Goal: Task Accomplishment & Management: Complete application form

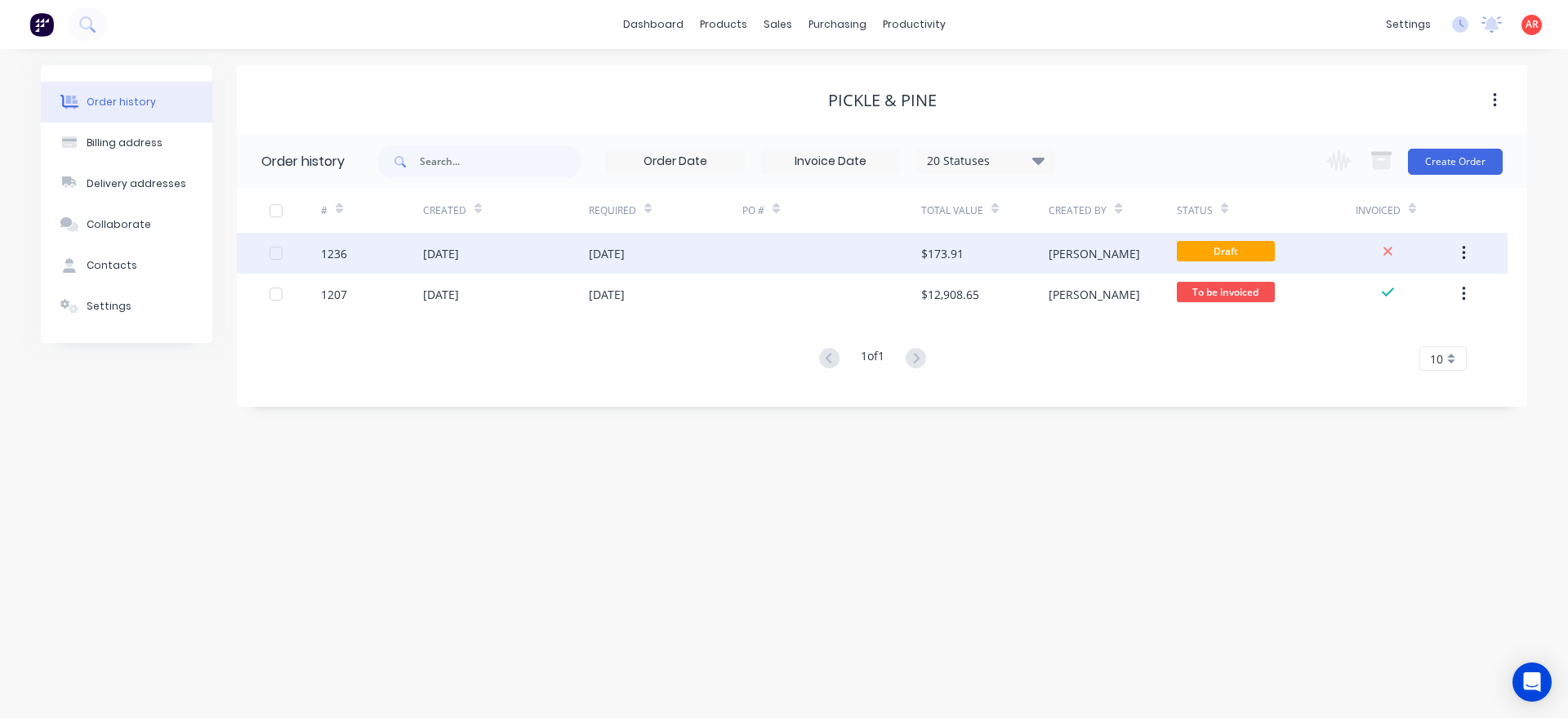
click at [639, 264] on div "[DATE]" at bounding box center [665, 253] width 154 height 41
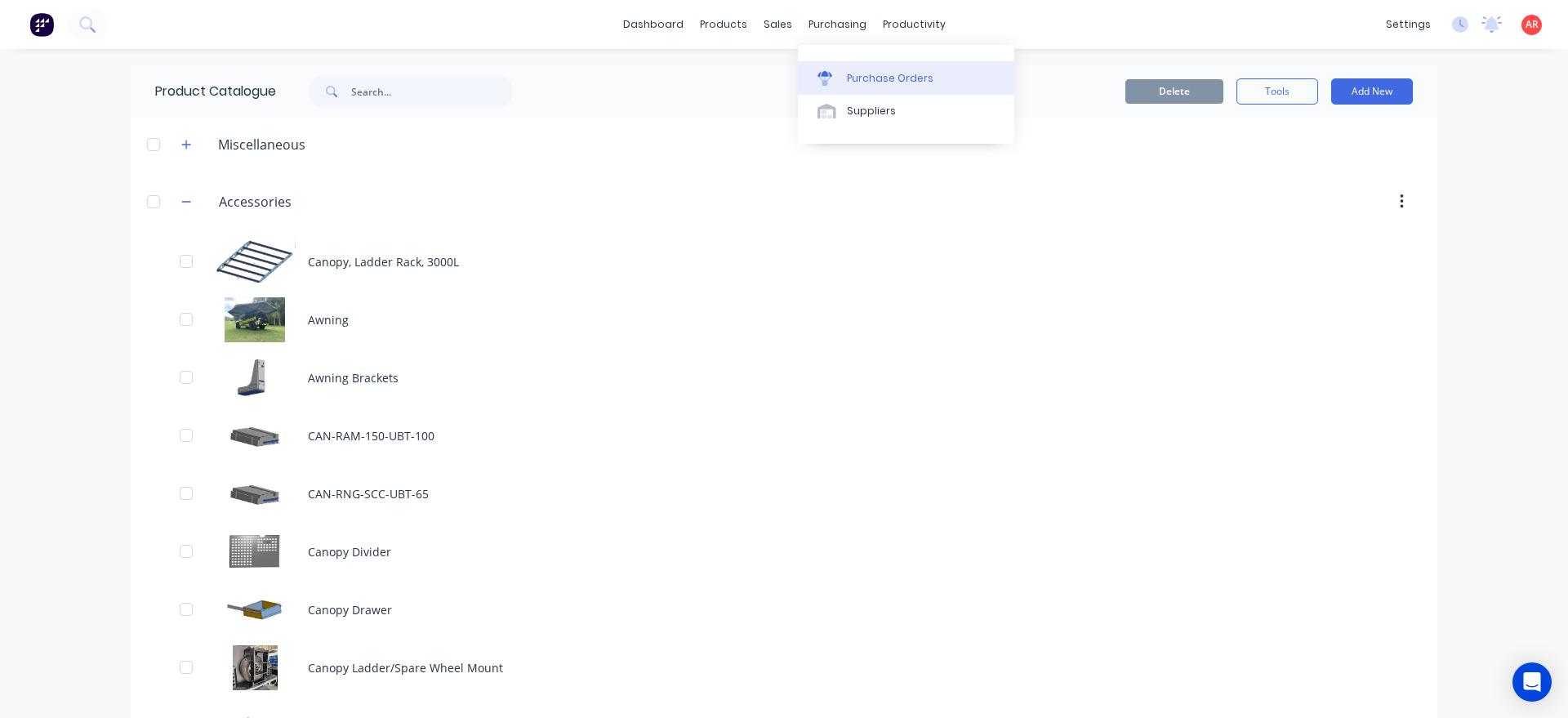
click at [886, 81] on div "Purchase Orders" at bounding box center [889, 79] width 86 height 15
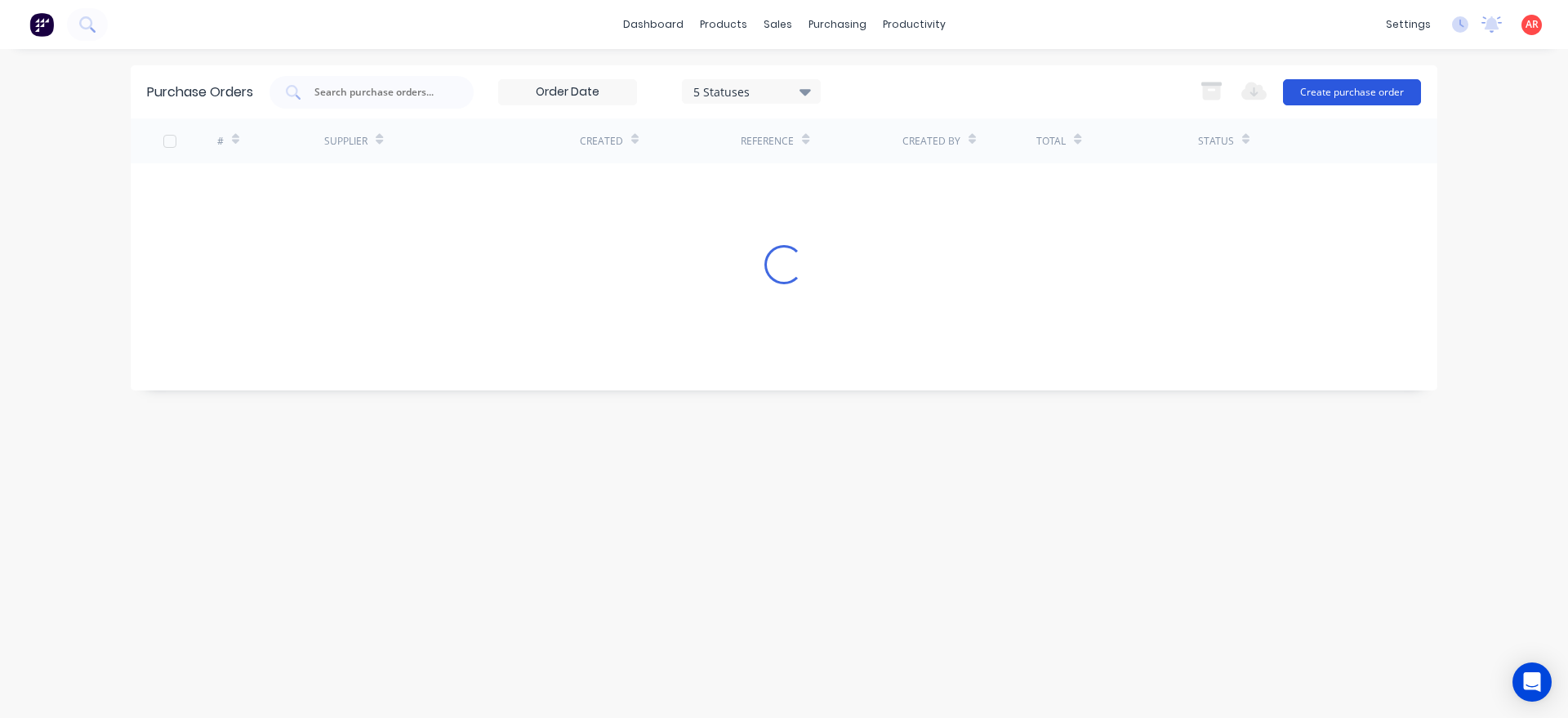
click at [1326, 90] on button "Create purchase order" at bounding box center [1352, 93] width 138 height 27
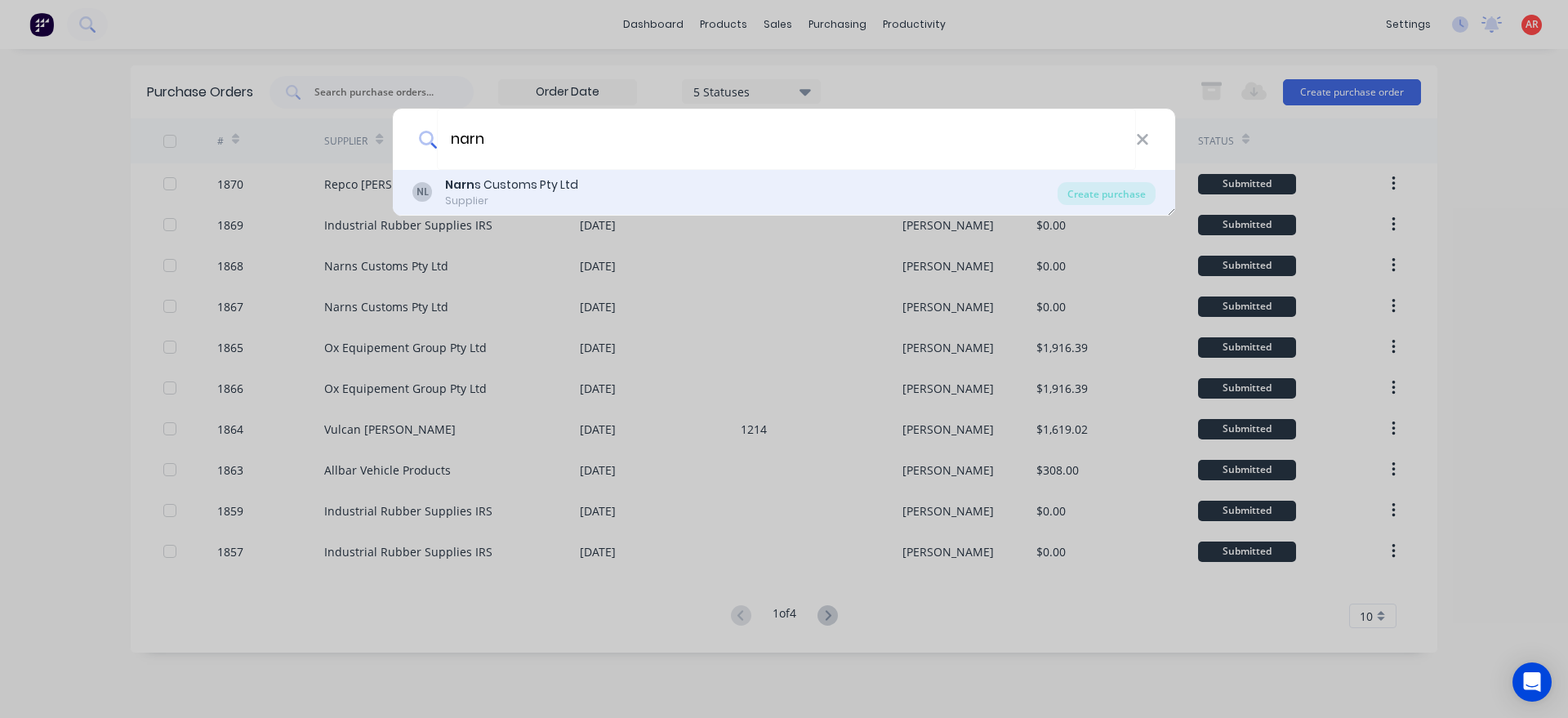
type input "narn"
click at [505, 198] on div "Supplier" at bounding box center [512, 201] width 133 height 15
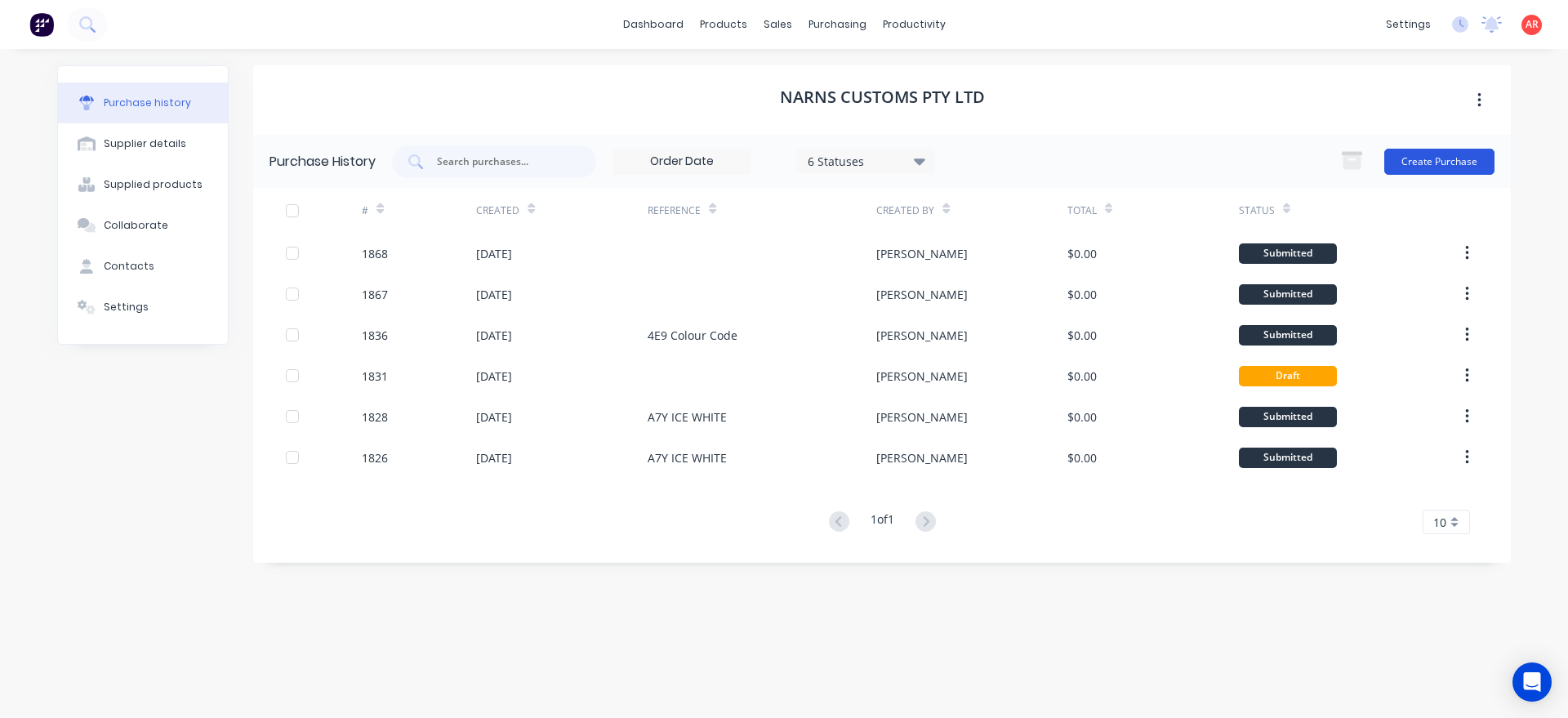
click at [1418, 172] on button "Create Purchase" at bounding box center [1439, 162] width 110 height 27
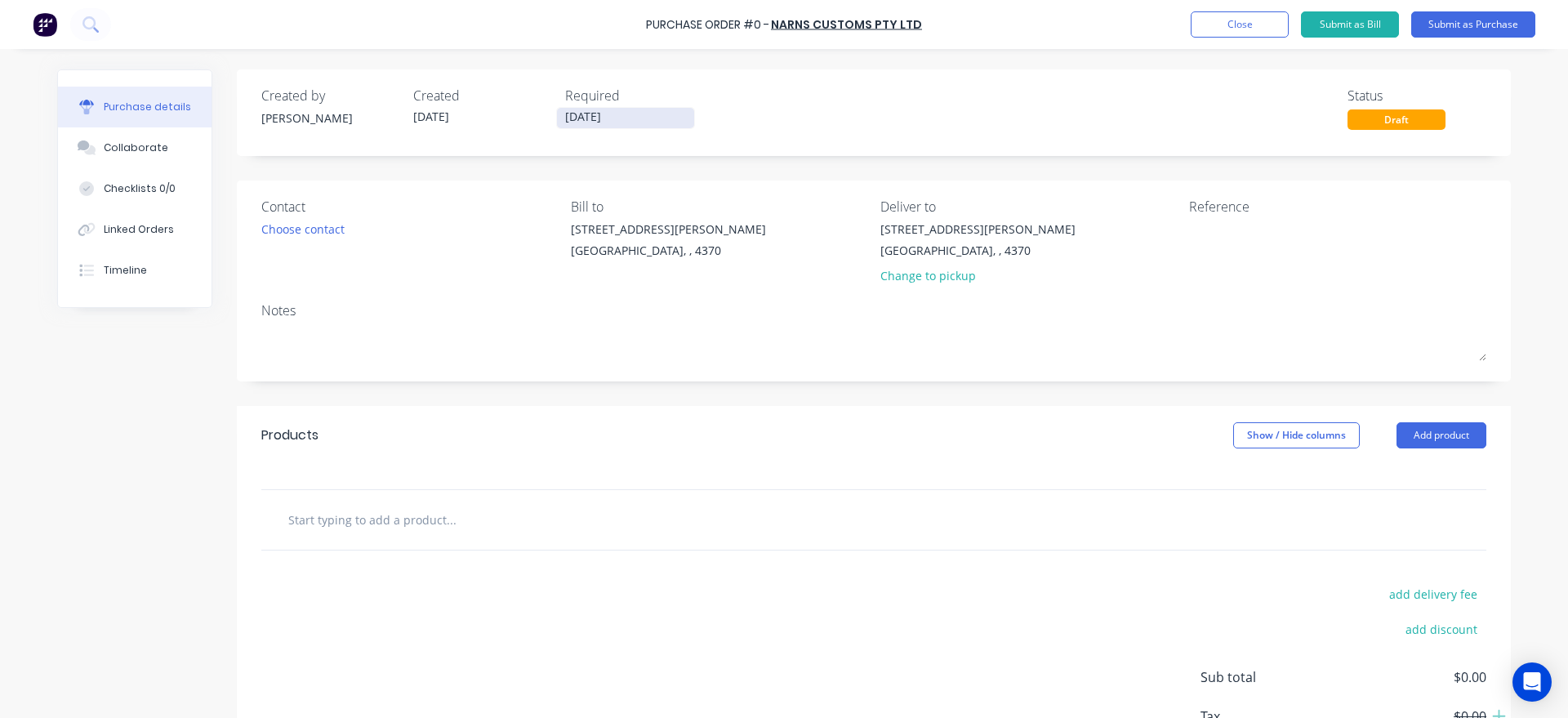
click at [644, 117] on input "[DATE]" at bounding box center [626, 119] width 137 height 21
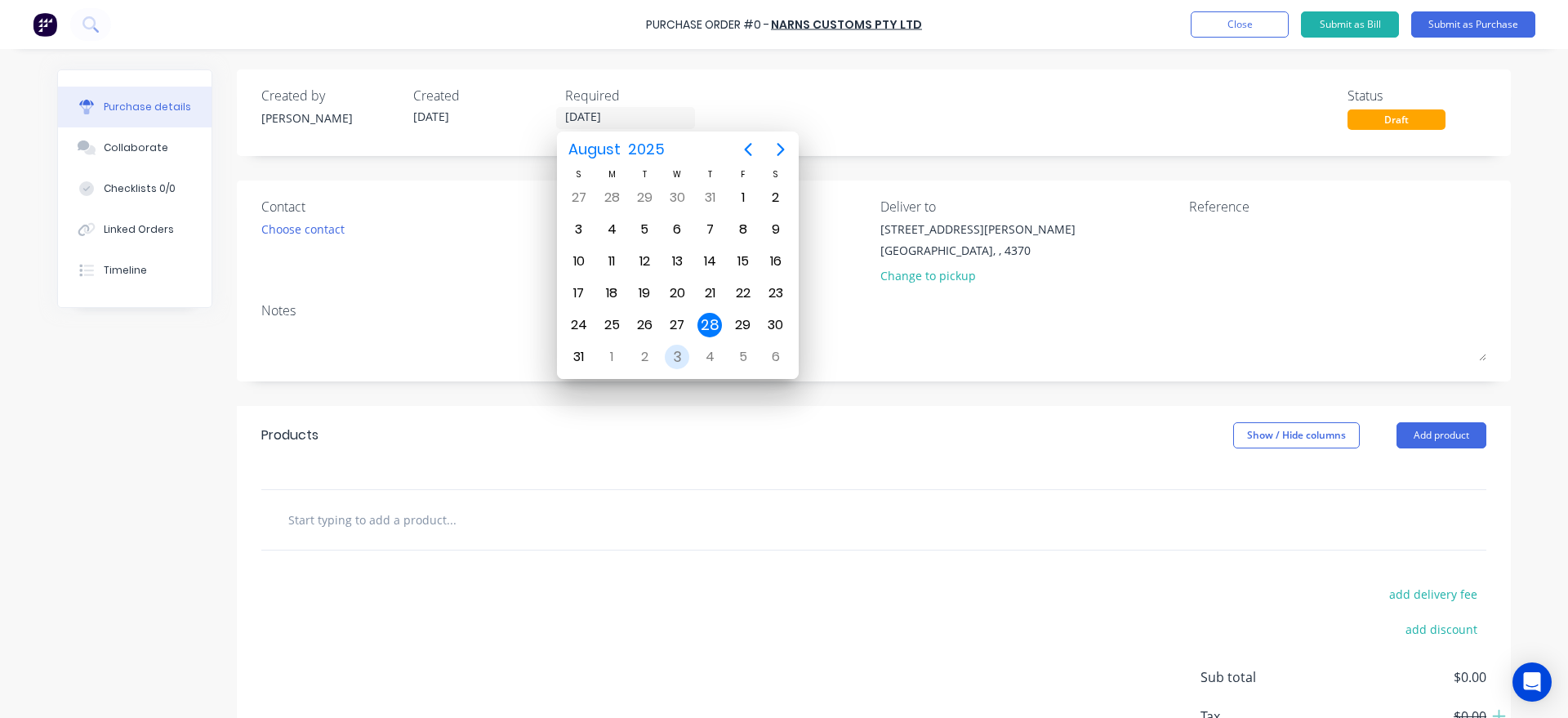
click at [675, 358] on div "3" at bounding box center [677, 358] width 25 height 25
type input "[DATE]"
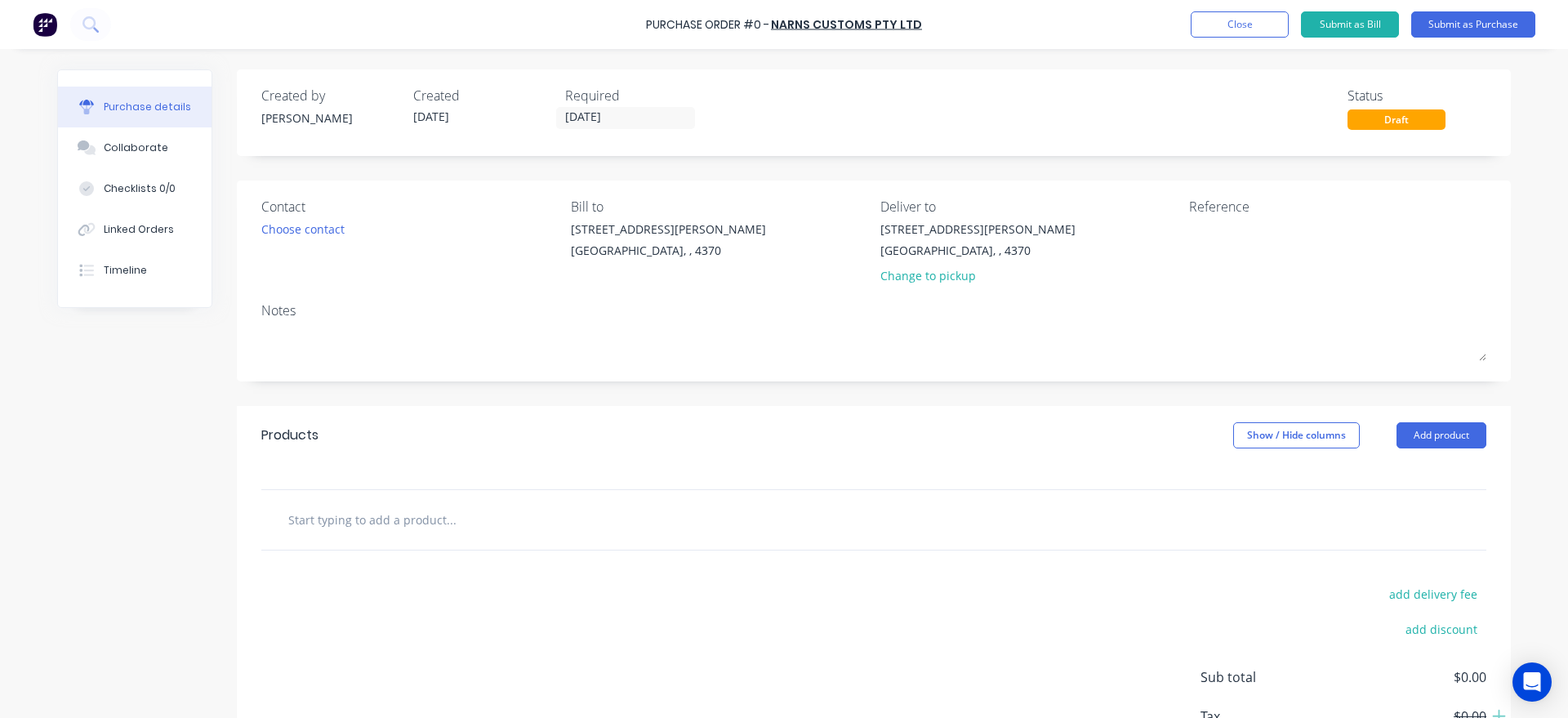
click at [339, 216] on div "Contact Choose contact" at bounding box center [410, 245] width 298 height 96
click at [330, 224] on div "Choose contact" at bounding box center [303, 230] width 83 height 17
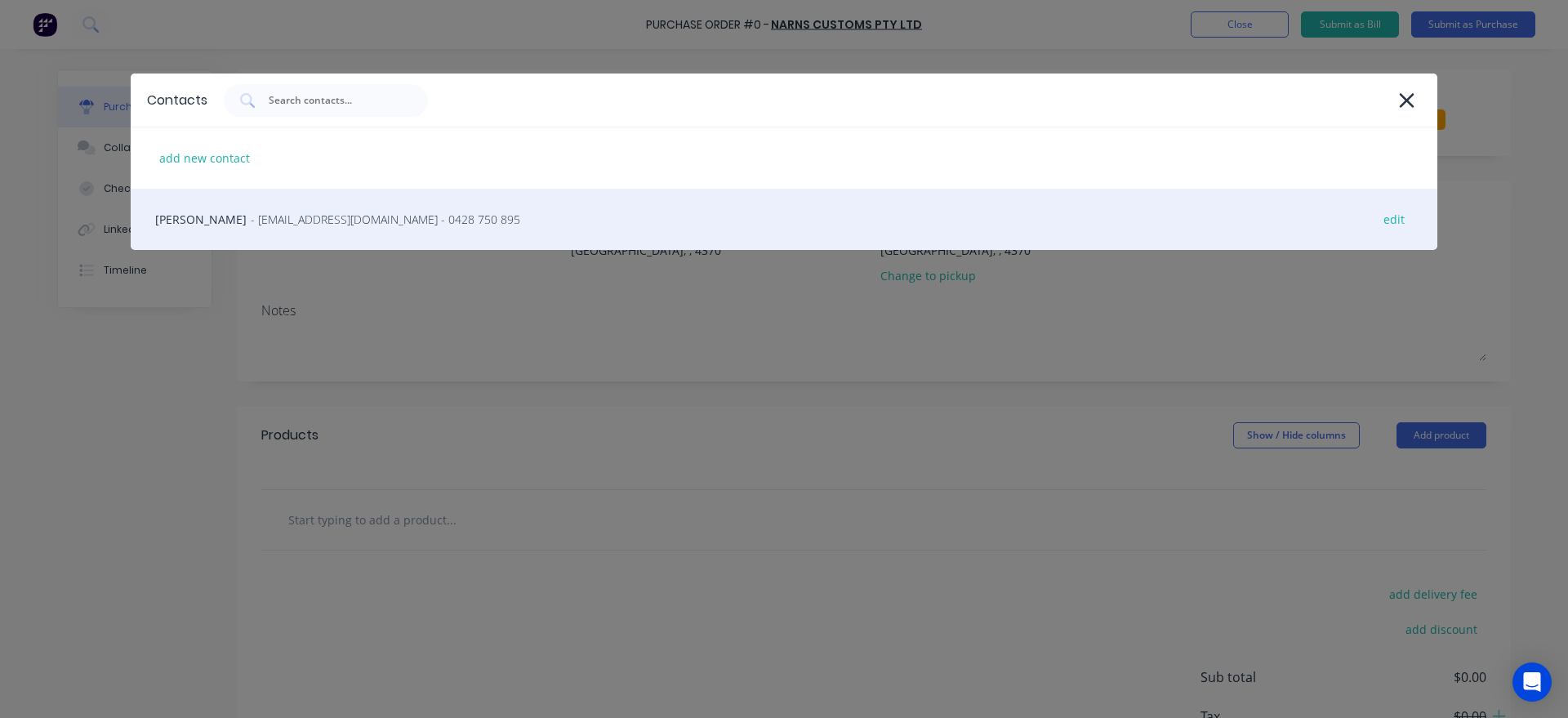
click at [316, 235] on div "[PERSON_NAME] - [EMAIL_ADDRESS][DOMAIN_NAME] - 0428 750 895 edit" at bounding box center [784, 219] width 1306 height 62
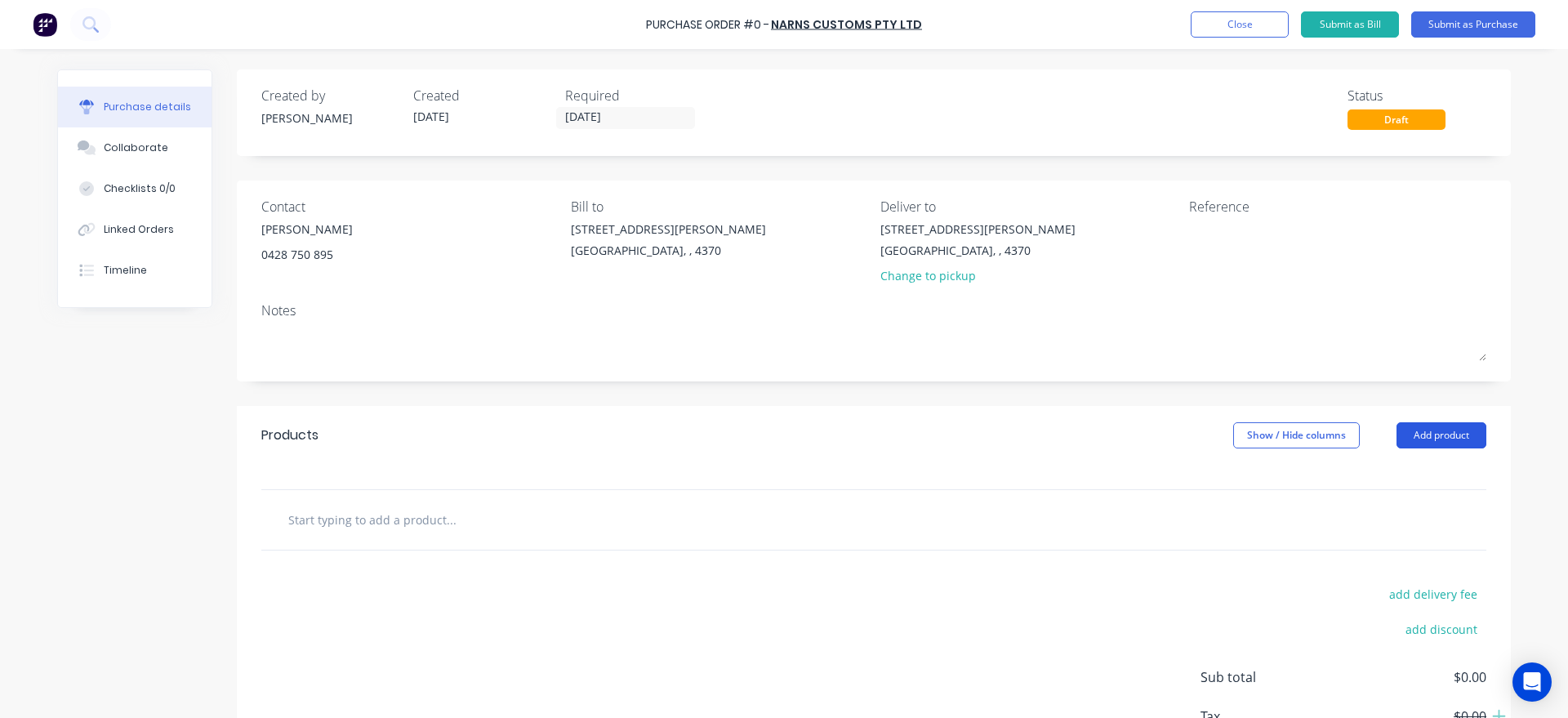
click at [1451, 428] on button "Add product" at bounding box center [1441, 435] width 90 height 27
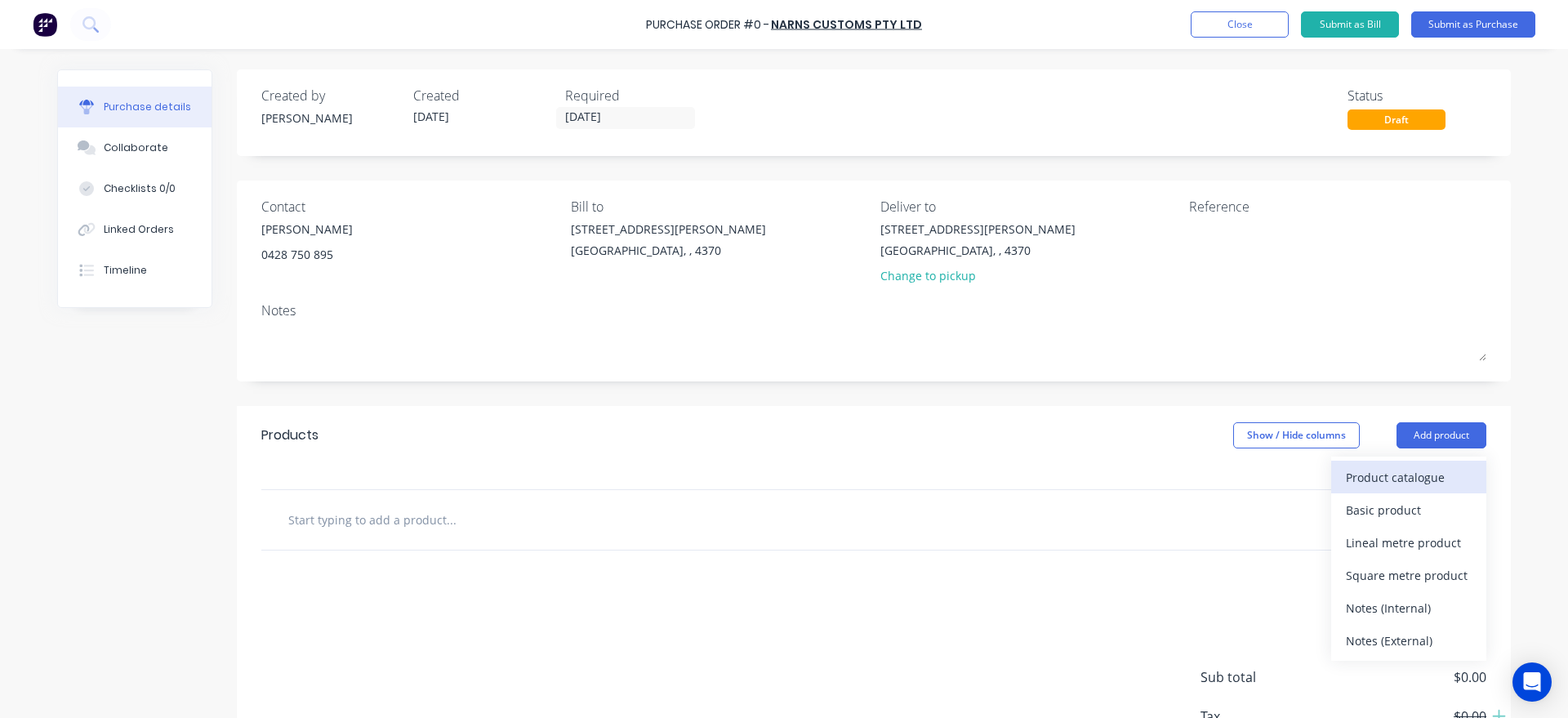
click at [1371, 477] on div "Product catalogue" at bounding box center [1409, 477] width 126 height 24
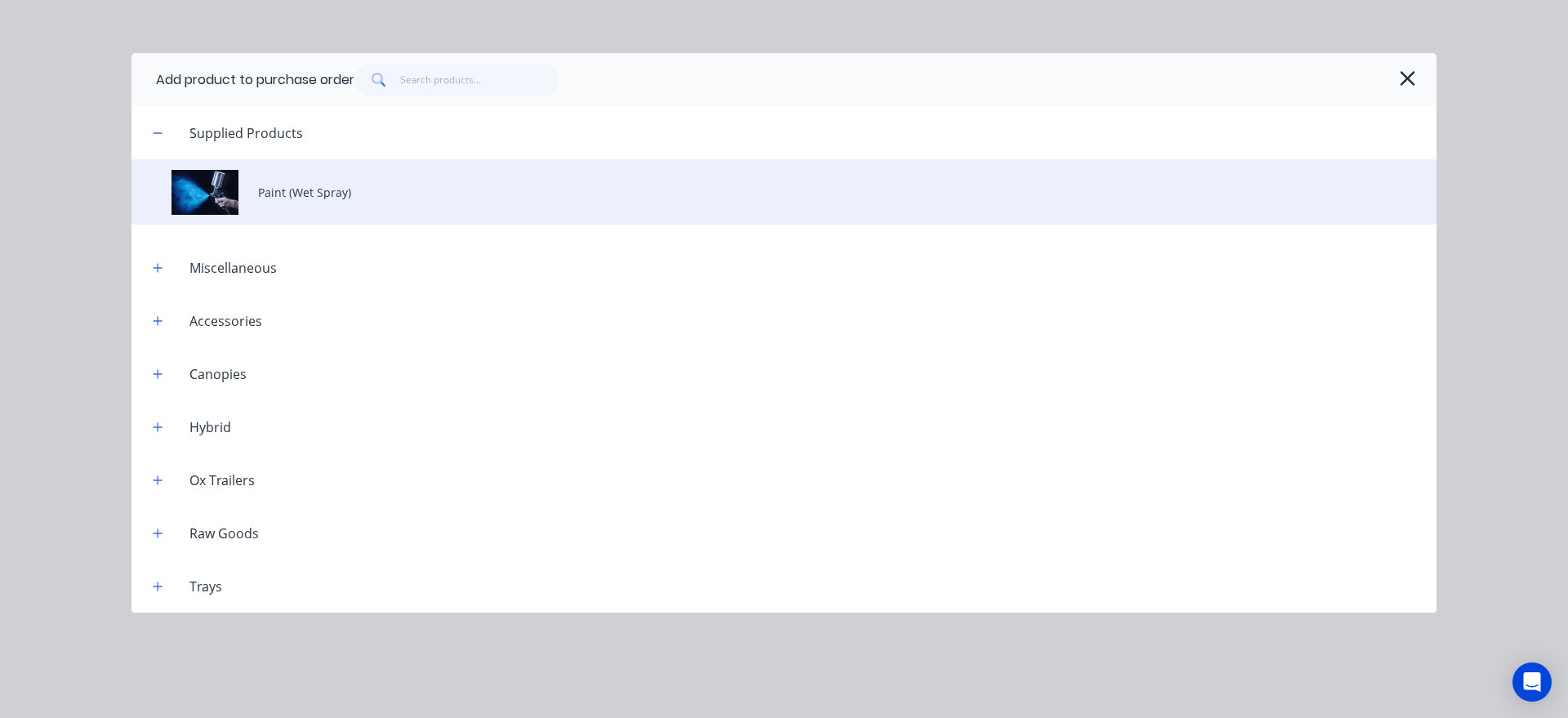
click at [360, 184] on div "Paint (Wet Spray)" at bounding box center [784, 192] width 1305 height 65
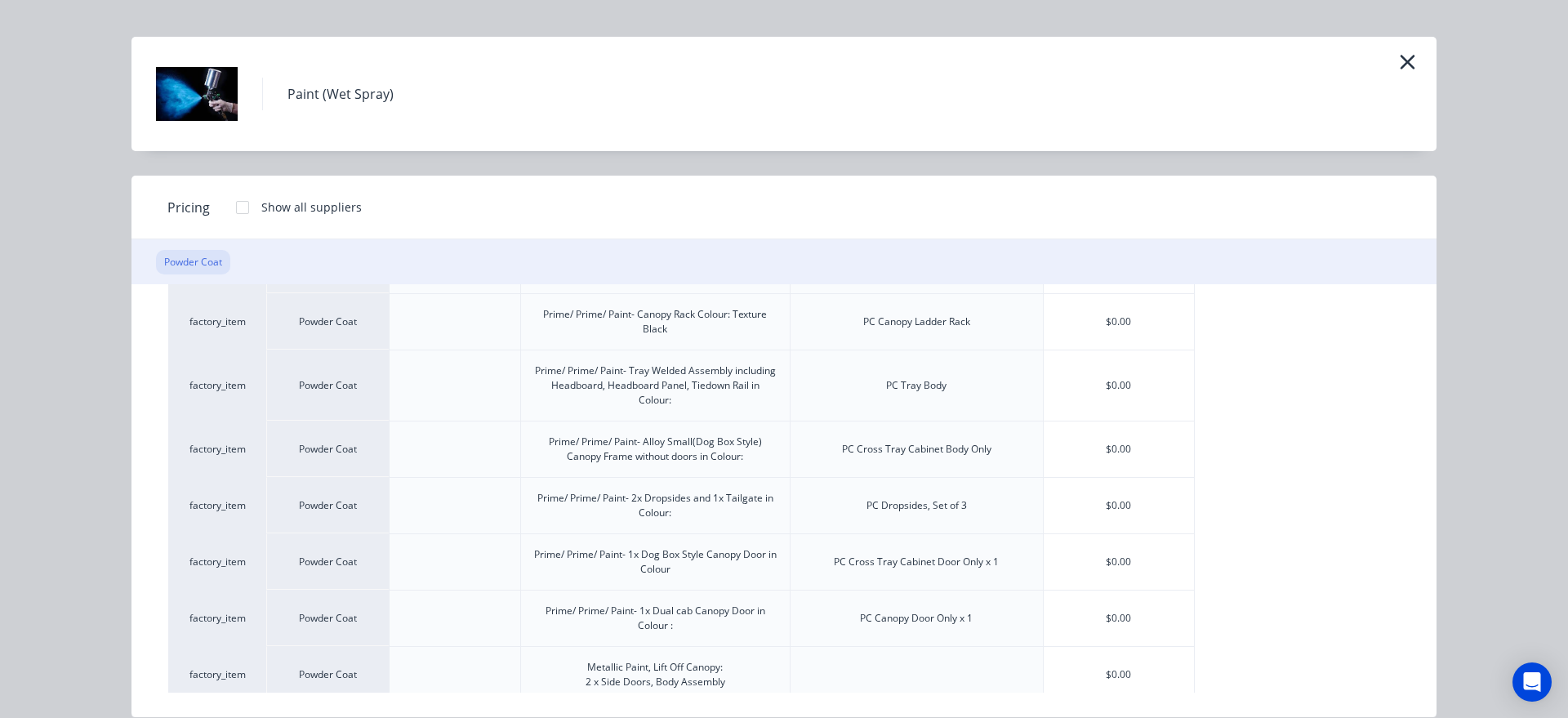
scroll to position [433, 0]
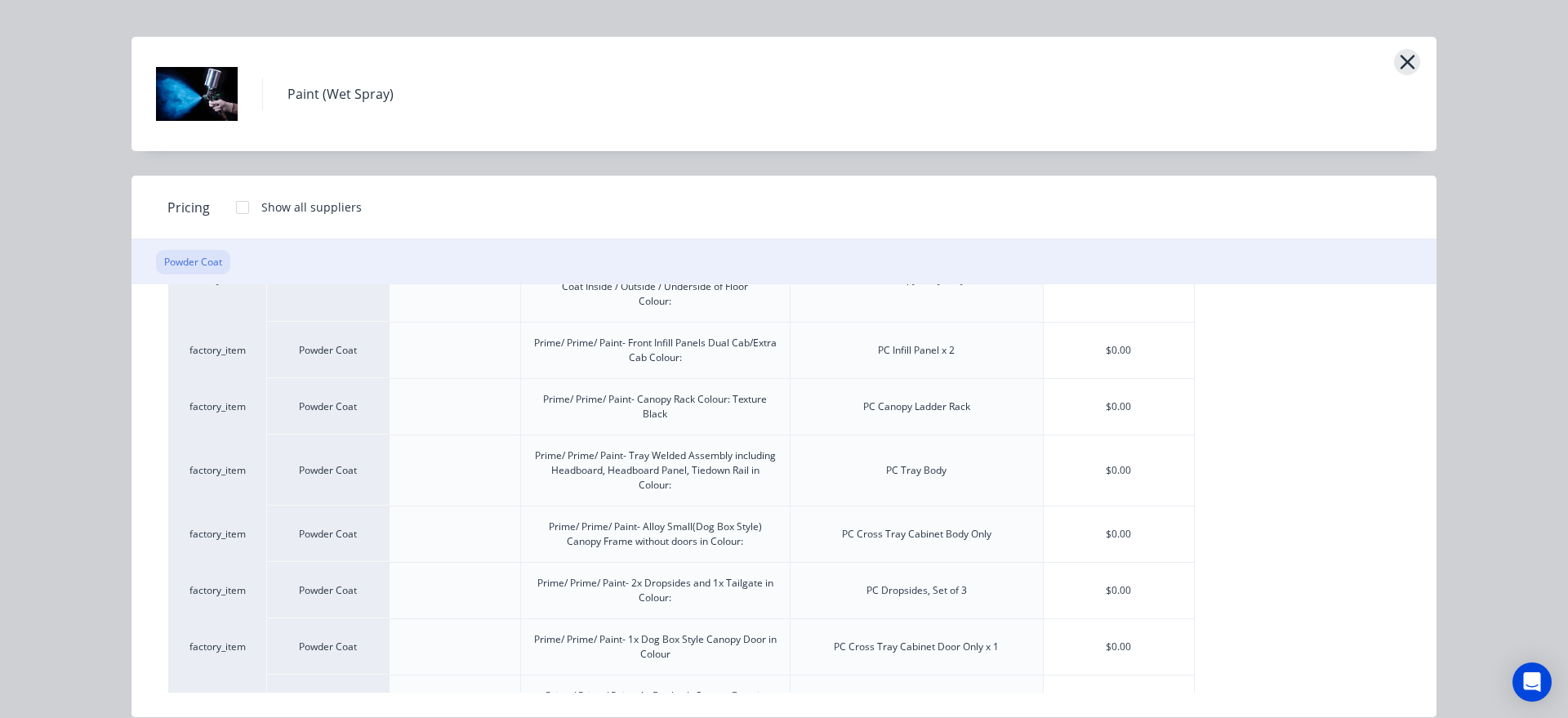
click at [1411, 56] on icon "button" at bounding box center [1408, 62] width 17 height 23
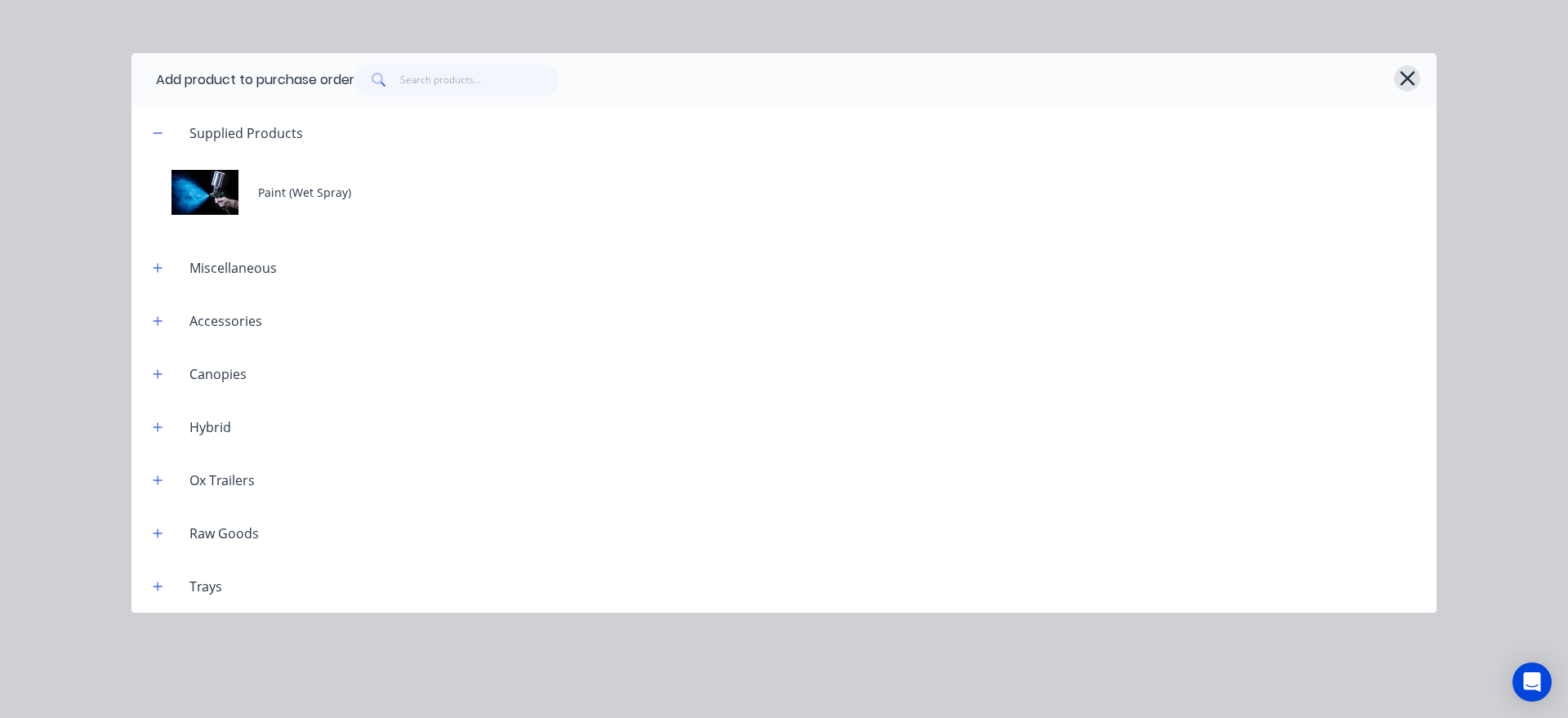
click at [1406, 74] on icon "button" at bounding box center [1408, 79] width 17 height 23
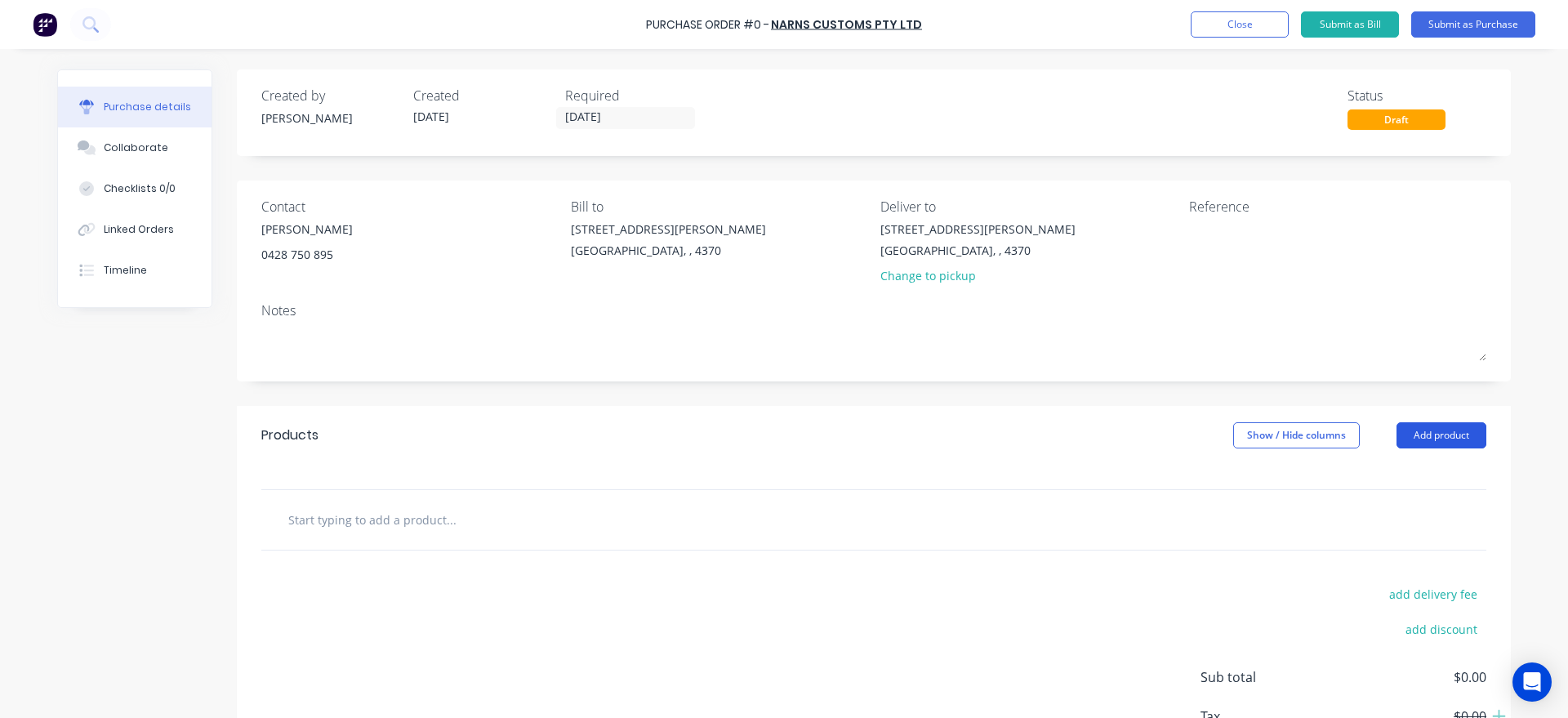
click at [1445, 433] on button "Add product" at bounding box center [1441, 435] width 90 height 27
click at [462, 528] on input "text" at bounding box center [450, 520] width 327 height 32
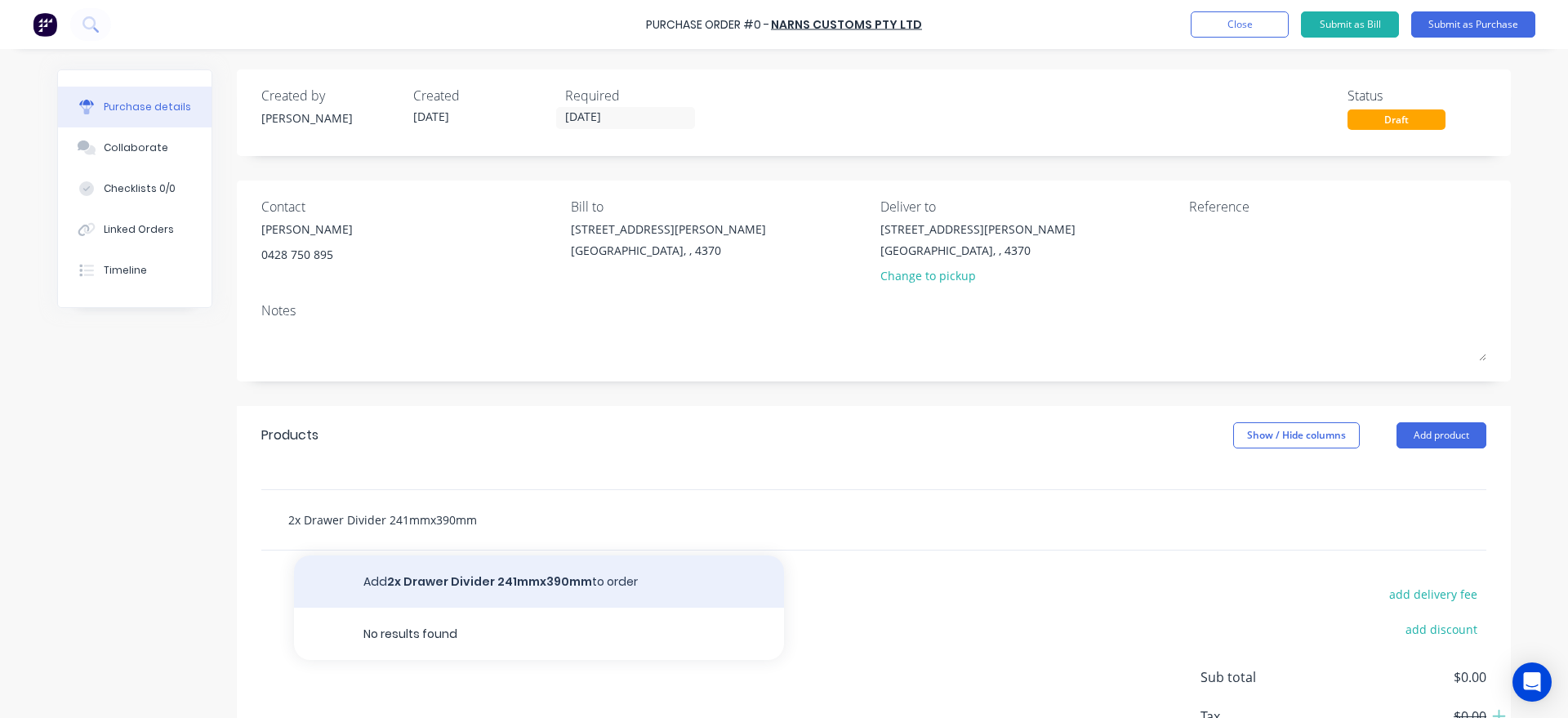
type input "2x Drawer Divider 241mmx390mm"
click at [439, 589] on button "Add 2x Drawer Divider 241mmx390mm to order" at bounding box center [538, 581] width 490 height 52
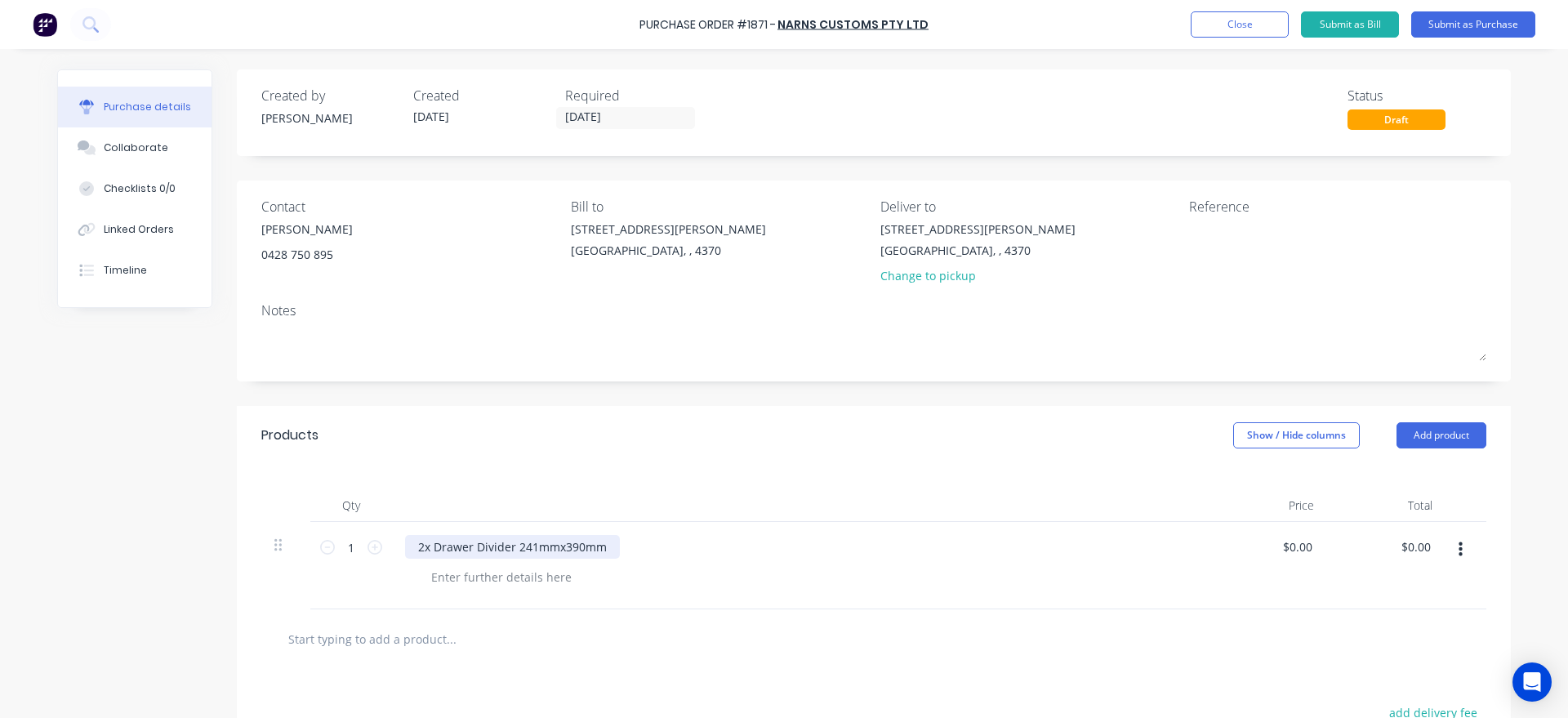
click at [512, 544] on div "2x Drawer Divider 241mmx390mm" at bounding box center [512, 546] width 215 height 24
click at [1096, 131] on div "Created by [PERSON_NAME] Created [DATE] Required [DATE] Status Draft" at bounding box center [874, 112] width 1274 height 86
click at [1505, 31] on button "Submit as Purchase" at bounding box center [1473, 25] width 124 height 27
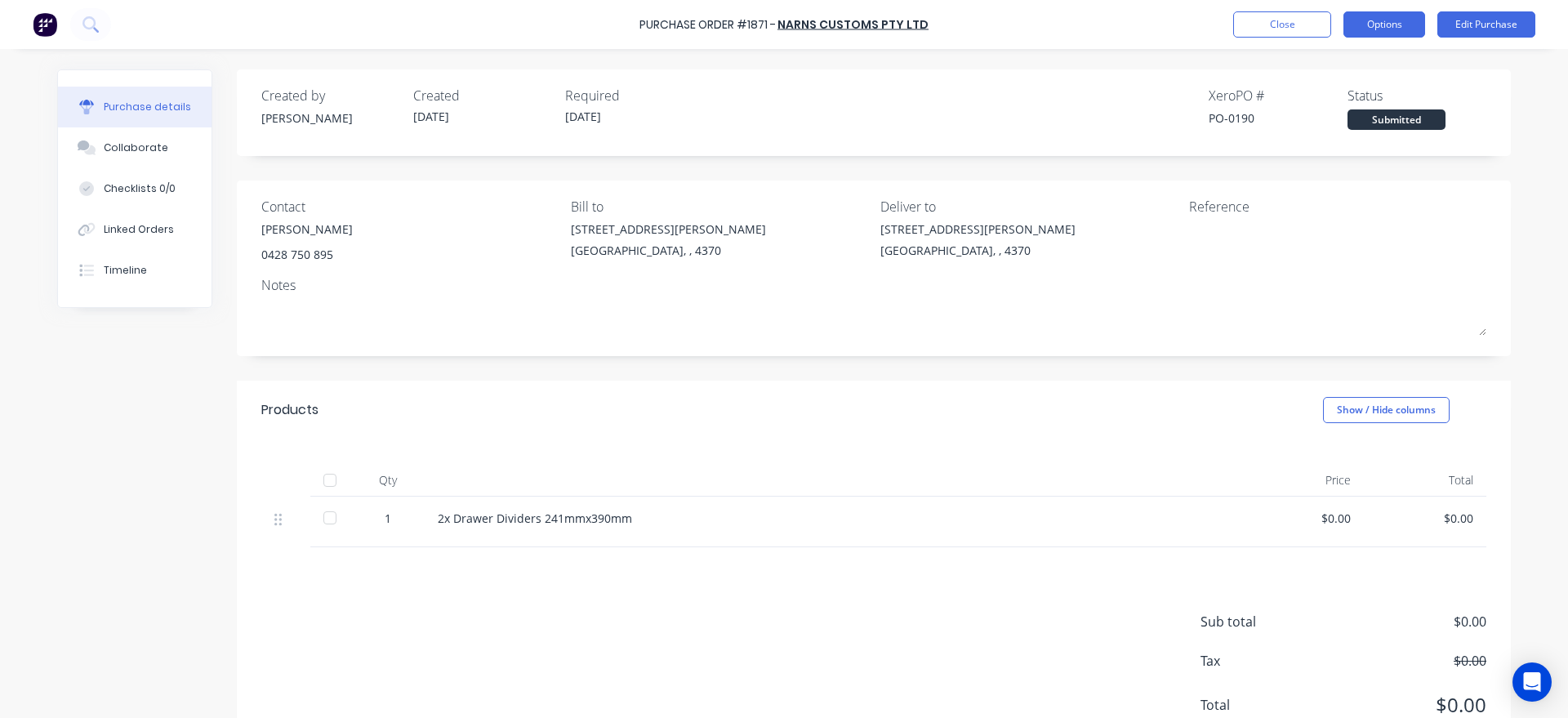
click at [1406, 27] on button "Options" at bounding box center [1384, 25] width 82 height 27
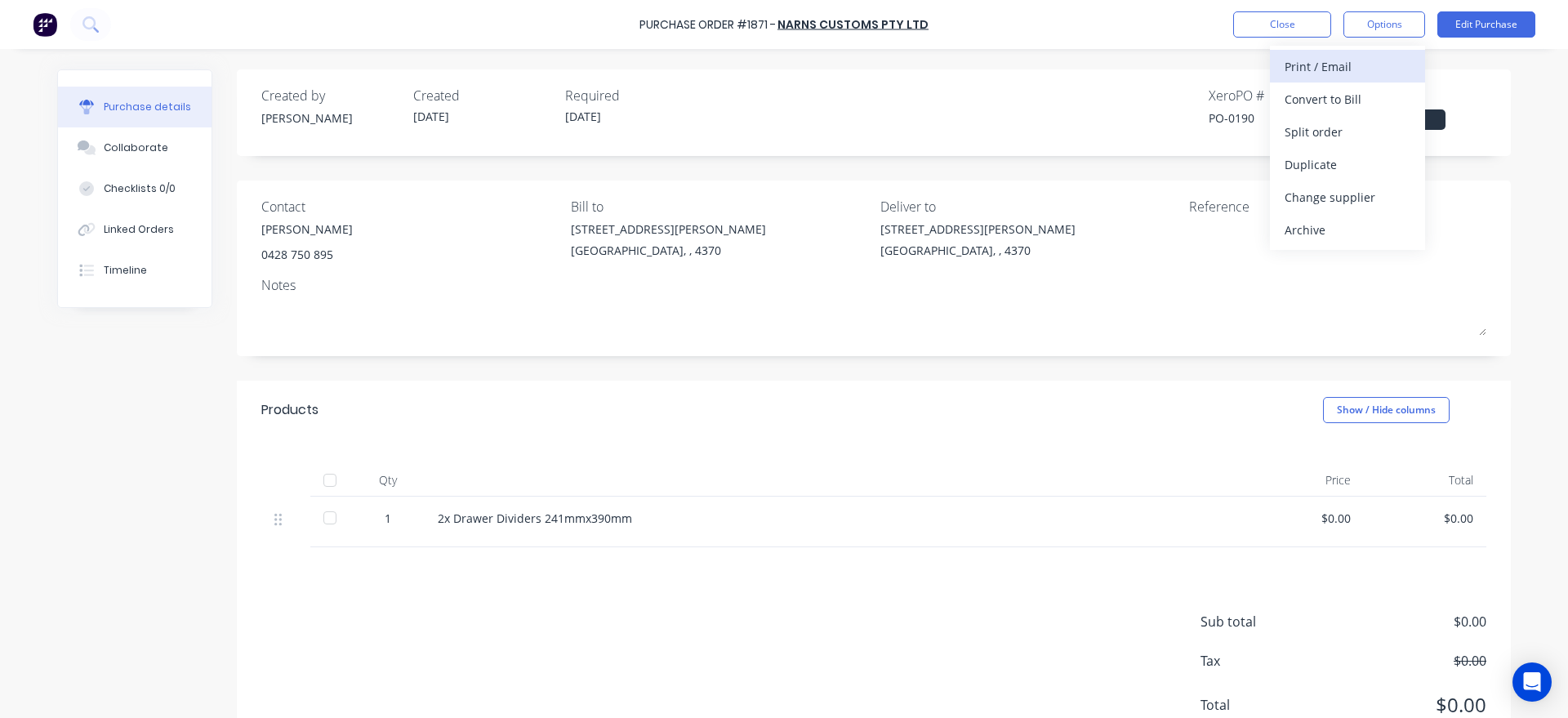
click at [1398, 58] on div "Print / Email" at bounding box center [1347, 66] width 126 height 24
click at [1374, 95] on div "With pricing" at bounding box center [1347, 99] width 126 height 24
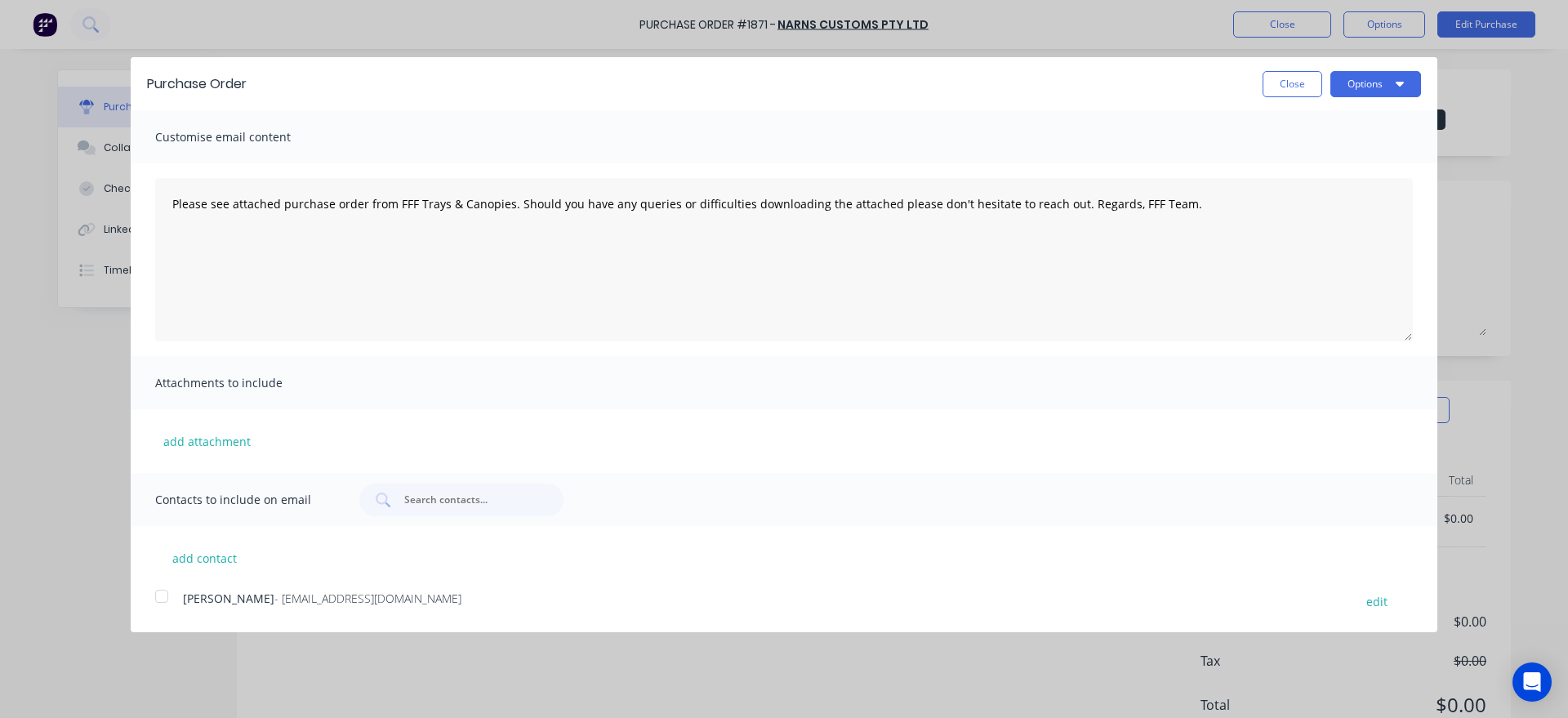
click at [158, 595] on div at bounding box center [161, 597] width 32 height 32
click at [1365, 79] on button "Options" at bounding box center [1376, 84] width 91 height 27
click at [1369, 156] on div "Email" at bounding box center [1343, 157] width 126 height 24
